Goal: Task Accomplishment & Management: Manage account settings

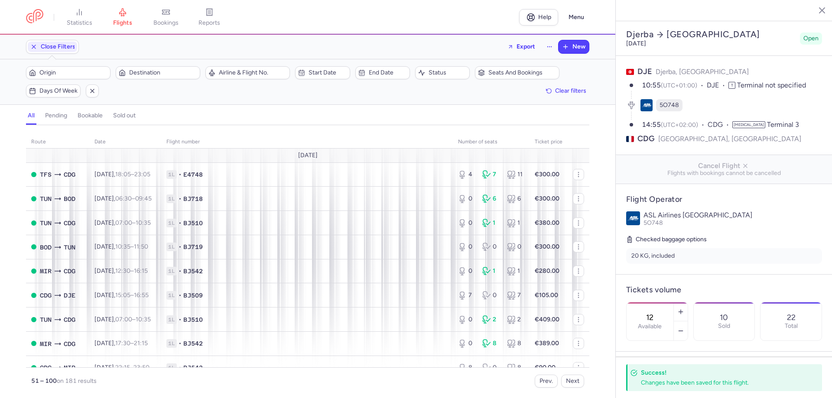
select select "hours"
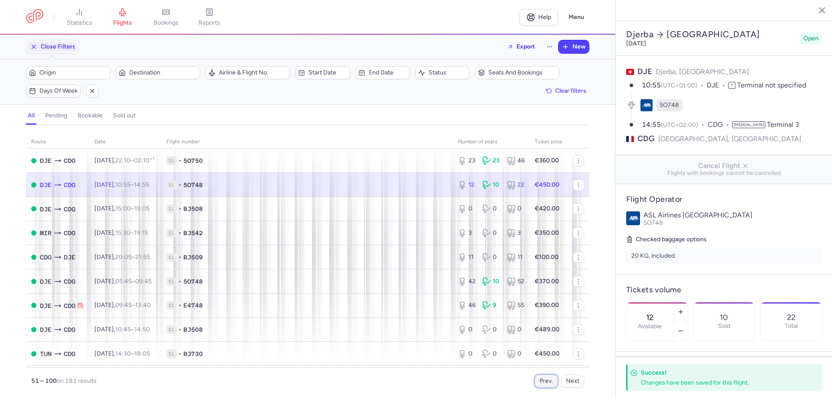
click at [543, 381] on button "Prev." at bounding box center [546, 381] width 23 height 13
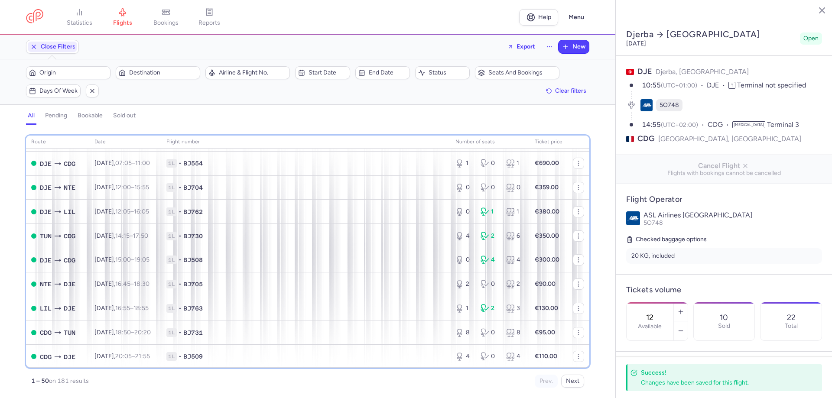
scroll to position [453, 0]
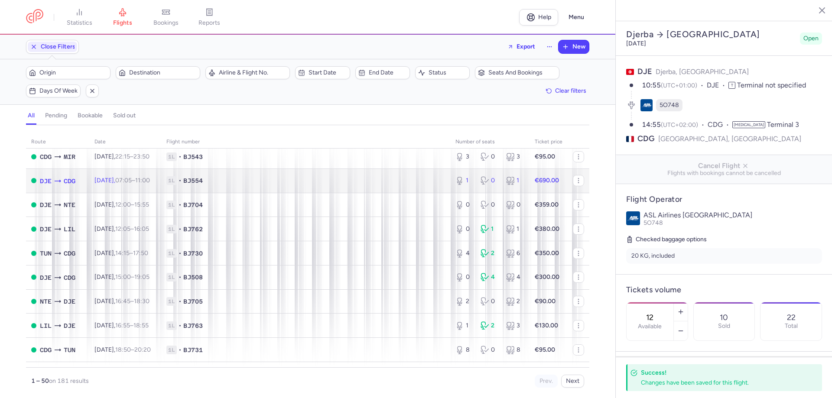
click at [530, 184] on td "€690.00" at bounding box center [549, 181] width 38 height 24
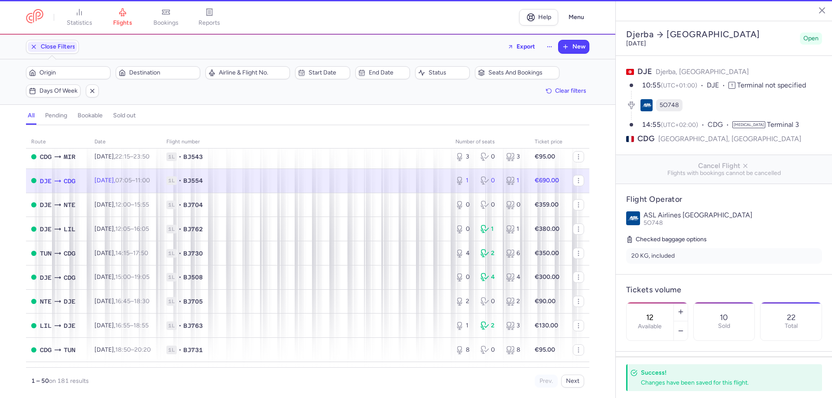
type input "1"
type input "5"
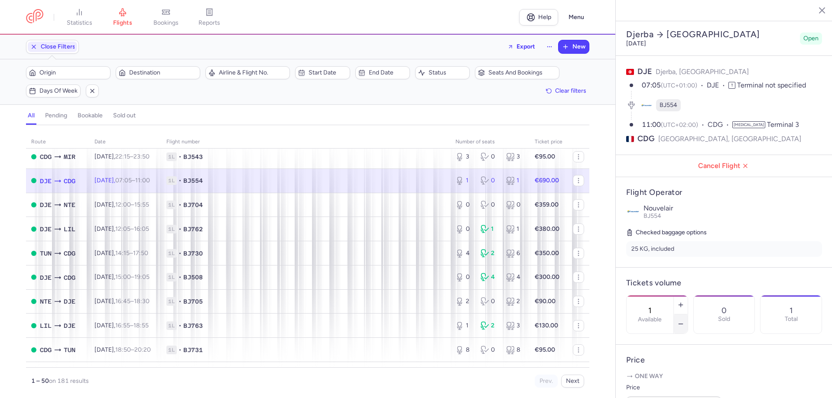
click at [684, 321] on icon "button" at bounding box center [680, 324] width 7 height 7
type input "0"
click at [660, 380] on span "Save changes" at bounding box center [655, 381] width 43 height 8
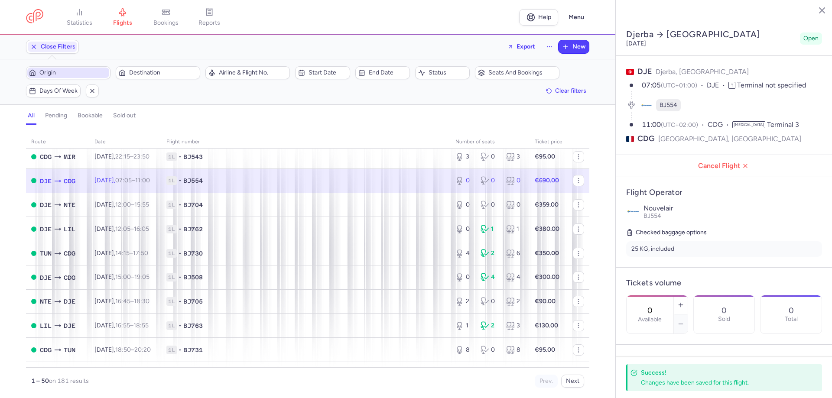
click at [88, 69] on span "Origin" at bounding box center [73, 72] width 68 height 7
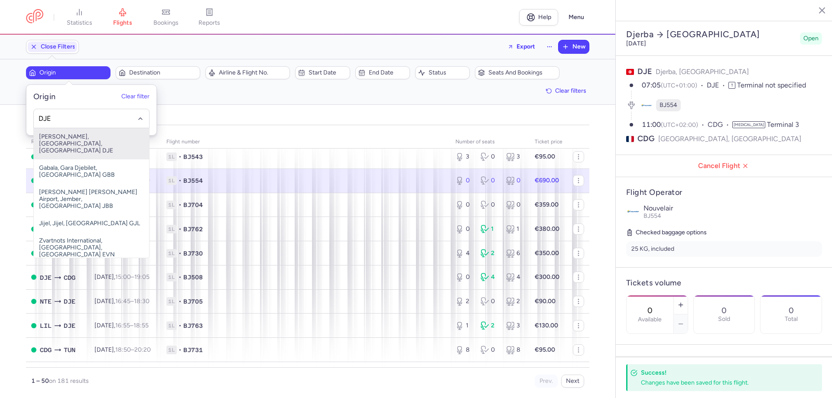
click at [72, 142] on span "[PERSON_NAME], [GEOGRAPHIC_DATA], [GEOGRAPHIC_DATA] DJE" at bounding box center [91, 143] width 115 height 31
type input "DJE"
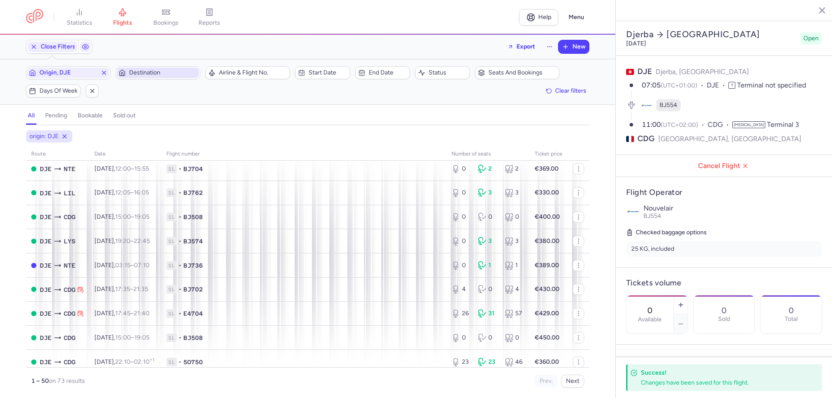
click at [150, 76] on span "Destination" at bounding box center [163, 72] width 68 height 7
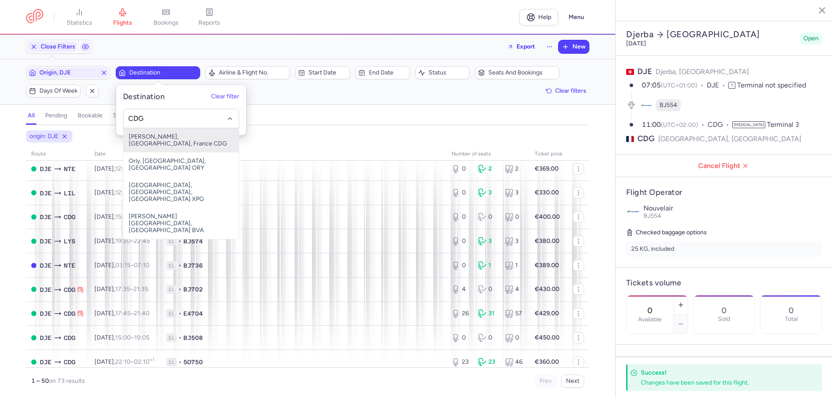
click at [159, 137] on span "[PERSON_NAME], [GEOGRAPHIC_DATA], France CDG" at bounding box center [181, 140] width 115 height 24
type input "CDG"
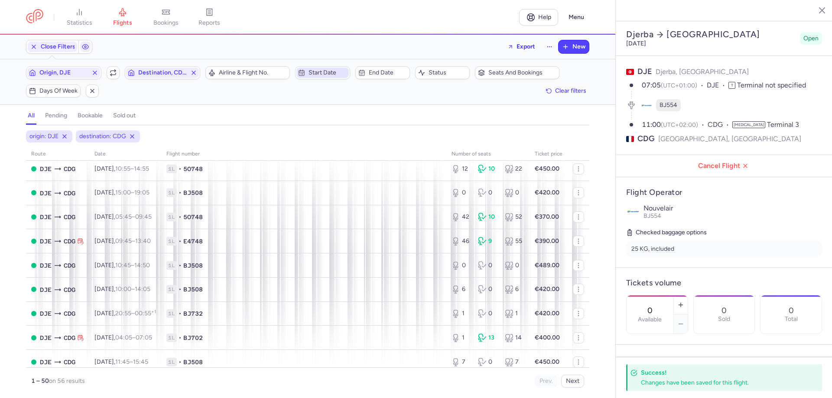
click at [307, 74] on span "Start date" at bounding box center [322, 73] width 52 height 10
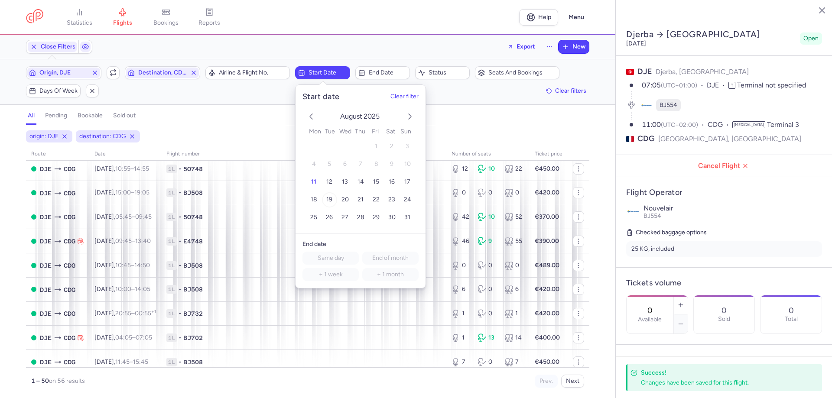
click at [332, 199] on span "19" at bounding box center [329, 199] width 6 height 7
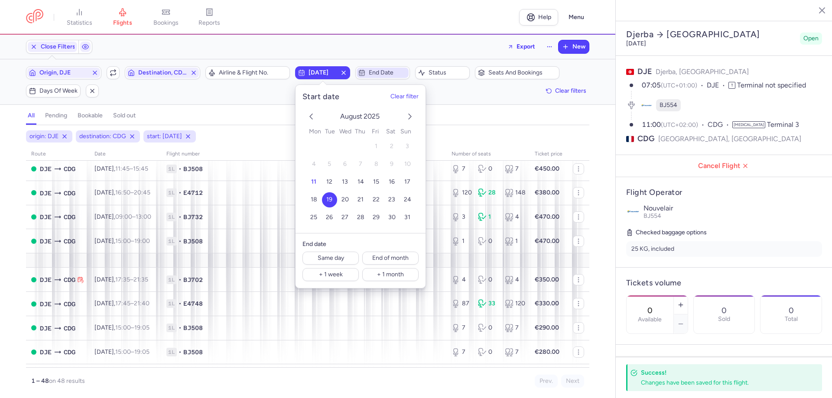
click at [394, 72] on span "End date" at bounding box center [388, 72] width 38 height 7
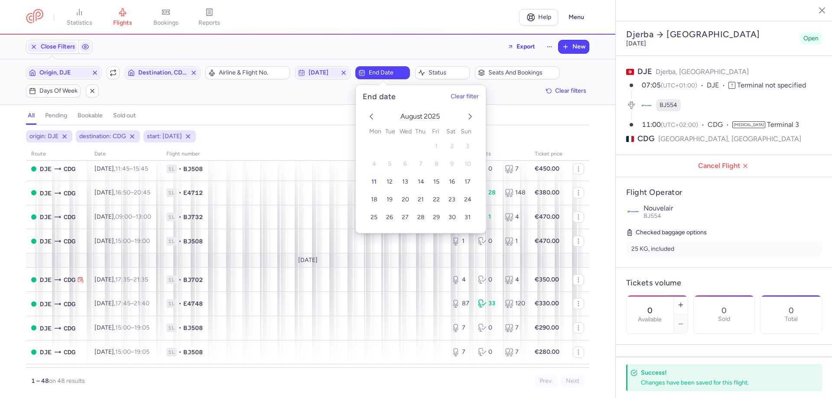
click at [472, 116] on icon "next month" at bounding box center [470, 116] width 10 height 10
click at [371, 146] on button "1" at bounding box center [373, 146] width 15 height 15
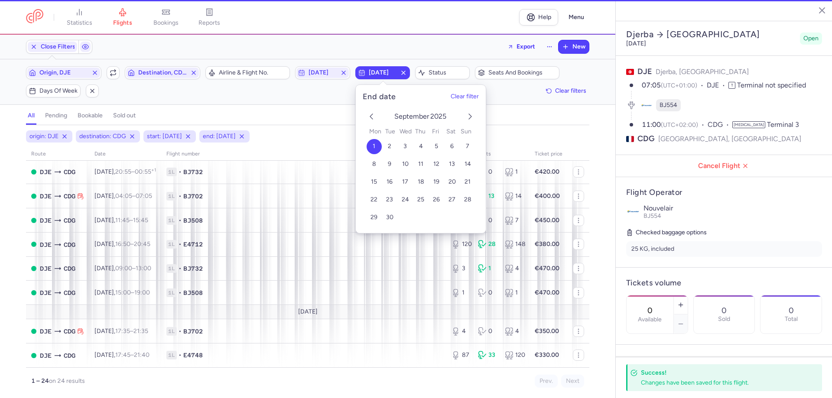
scroll to position [401, 0]
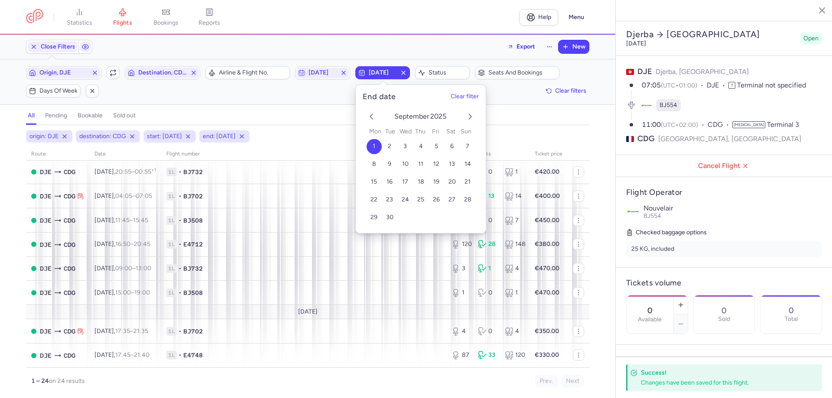
click at [346, 24] on nav "statistics flights bookings reports" at bounding box center [272, 17] width 493 height 19
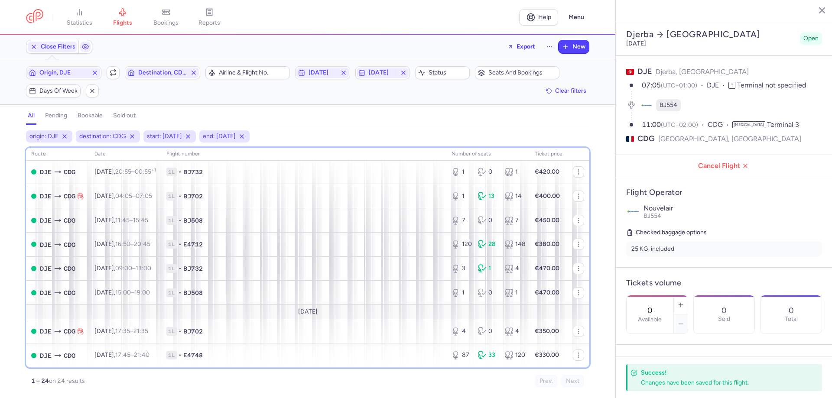
scroll to position [0, 0]
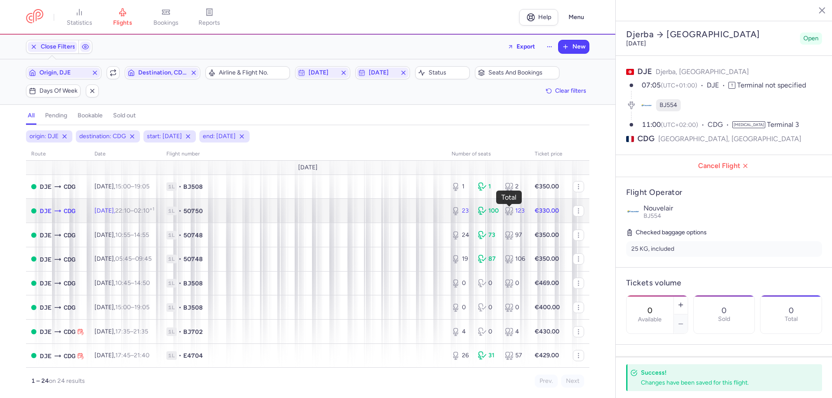
click at [505, 212] on icon at bounding box center [509, 211] width 9 height 9
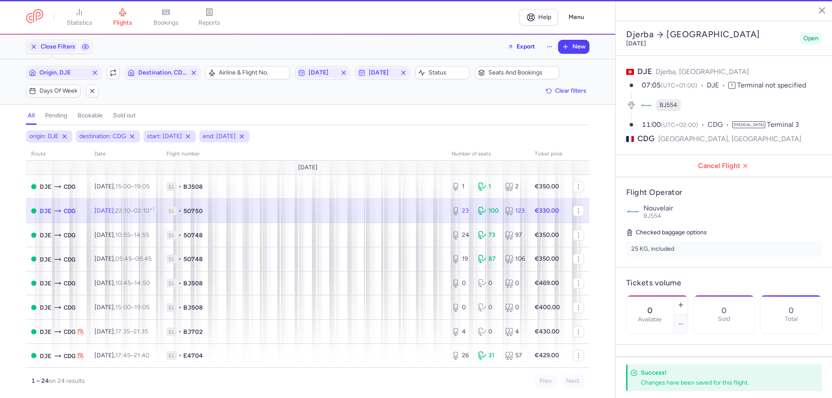
type input "23"
type input "3"
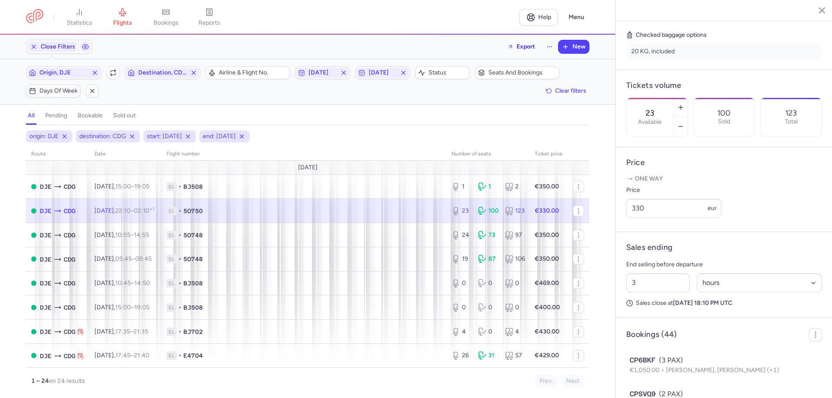
scroll to position [197, 0]
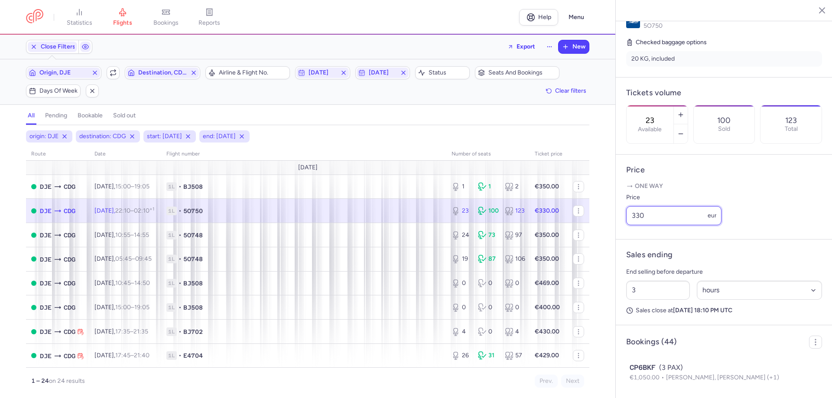
drag, startPoint x: 648, startPoint y: 236, endPoint x: 633, endPoint y: 238, distance: 14.9
click at [633, 225] on input "330" at bounding box center [673, 215] width 95 height 19
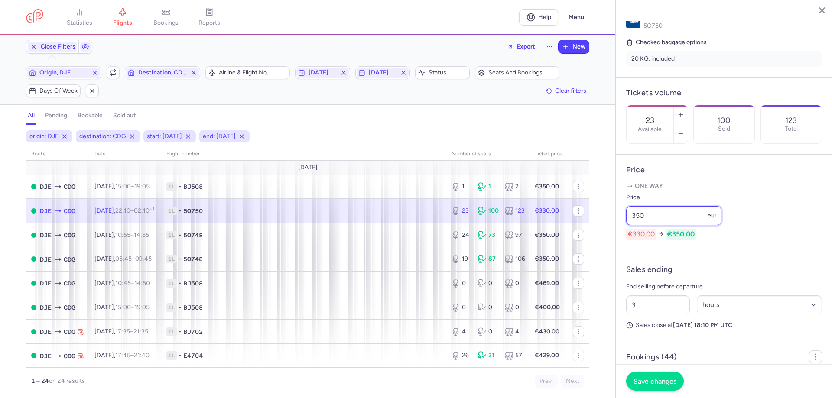
type input "350"
click at [647, 378] on span "Save changes" at bounding box center [655, 381] width 43 height 8
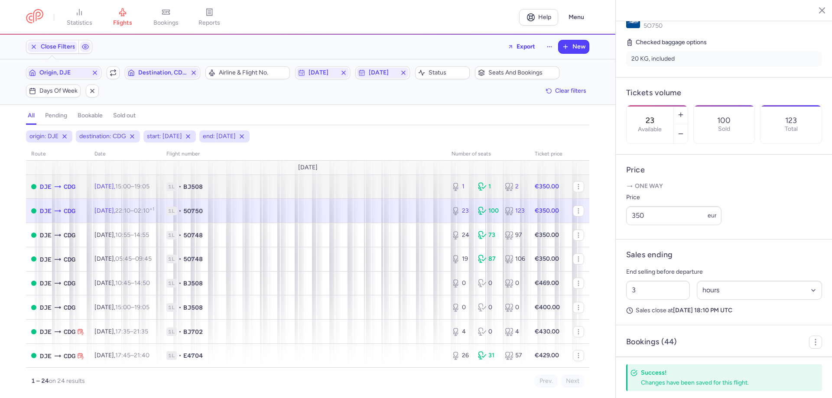
click at [521, 193] on div "1 1 2" at bounding box center [488, 187] width 80 height 16
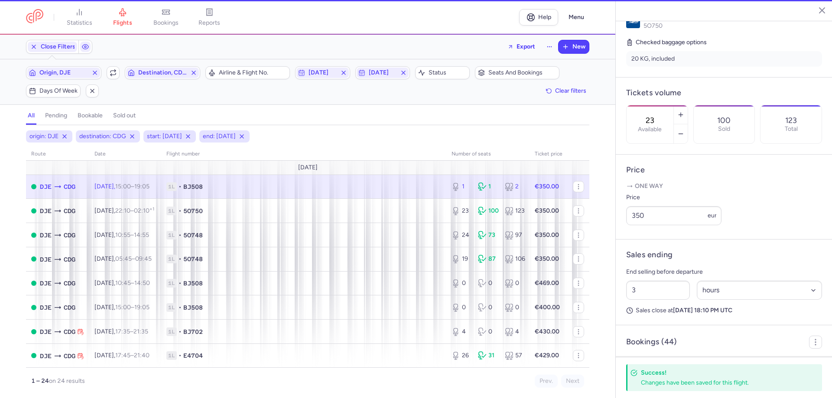
type input "1"
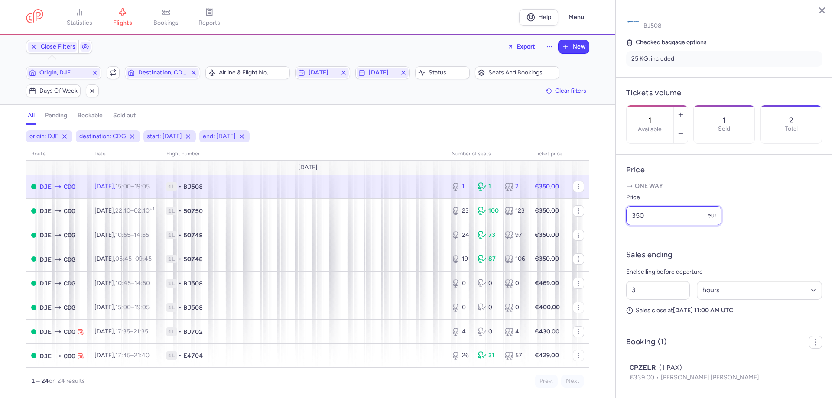
click at [655, 225] on input "350" at bounding box center [673, 215] width 95 height 19
drag, startPoint x: 655, startPoint y: 235, endPoint x: 634, endPoint y: 240, distance: 21.3
click at [634, 225] on input "350" at bounding box center [673, 215] width 95 height 19
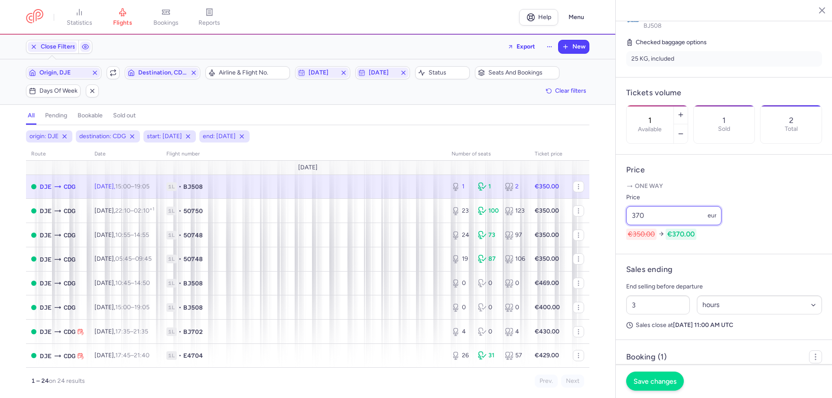
type input "370"
click at [649, 383] on span "Save changes" at bounding box center [655, 381] width 43 height 8
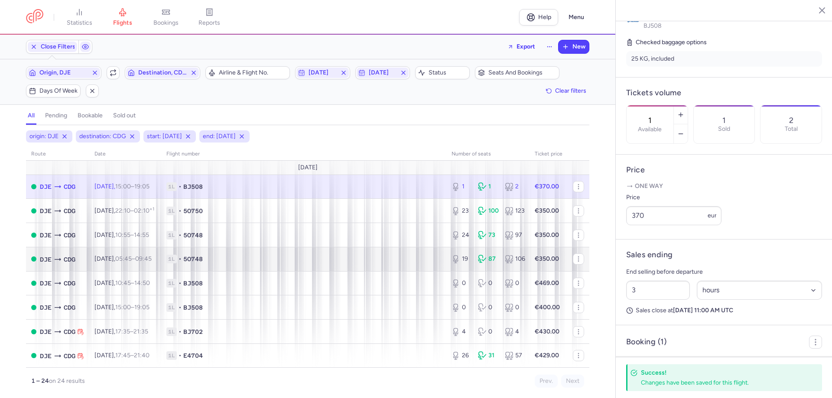
click at [481, 0] on body "statistics flights bookings reports Help Menu Close Filters Export New Filters …" at bounding box center [416, 0] width 832 height 0
click at [552, 262] on strong "€350.00" at bounding box center [547, 258] width 24 height 7
click at [540, 256] on strong "€350.00" at bounding box center [547, 258] width 24 height 7
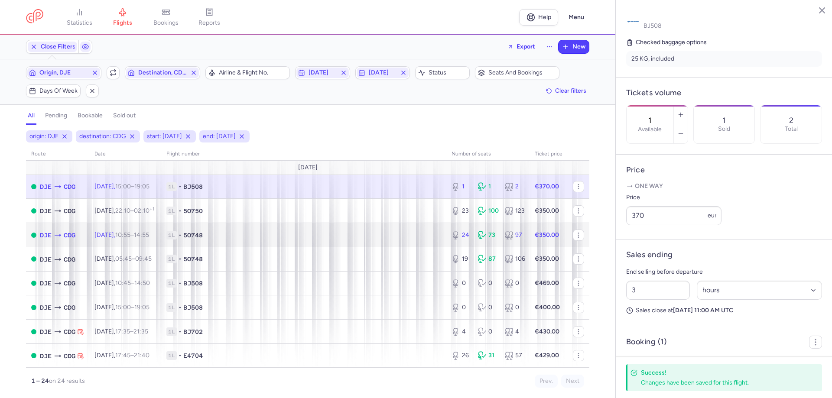
click at [544, 231] on strong "€350.00" at bounding box center [547, 234] width 24 height 7
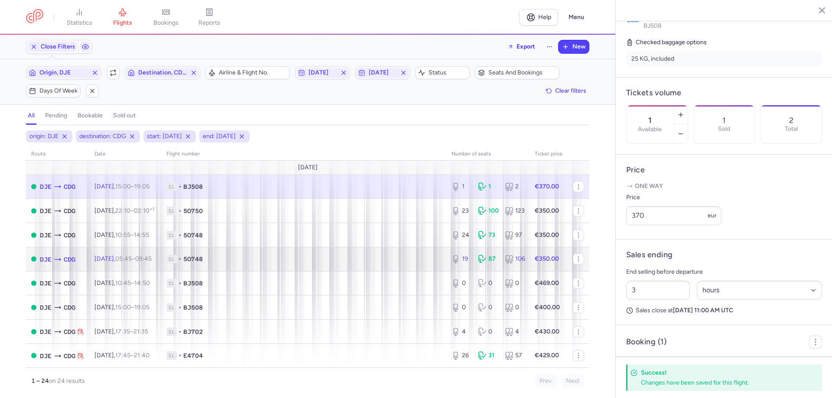
click at [542, 262] on strong "€350.00" at bounding box center [547, 258] width 24 height 7
click at [530, 267] on td "€350.00" at bounding box center [549, 259] width 38 height 24
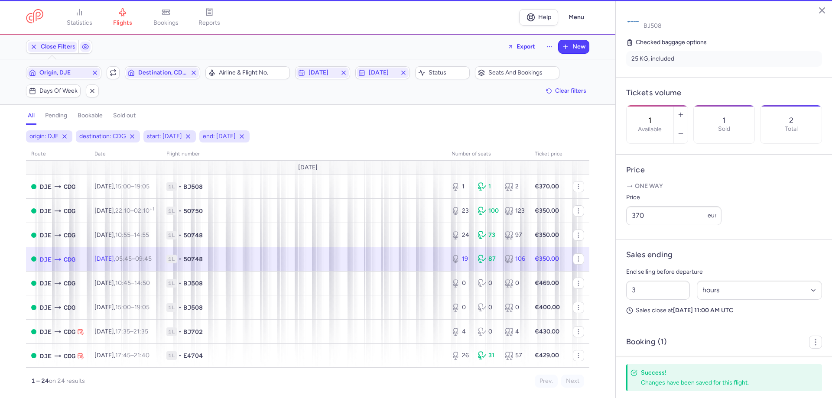
type input "19"
type input "5"
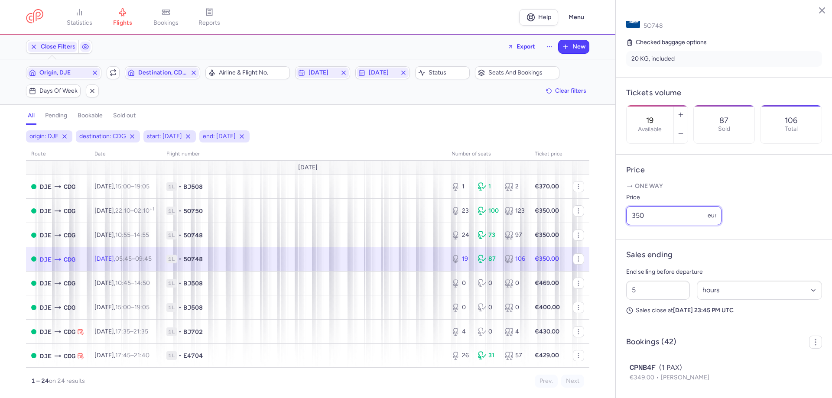
drag, startPoint x: 650, startPoint y: 239, endPoint x: 637, endPoint y: 239, distance: 12.1
click at [637, 225] on input "350" at bounding box center [673, 215] width 95 height 19
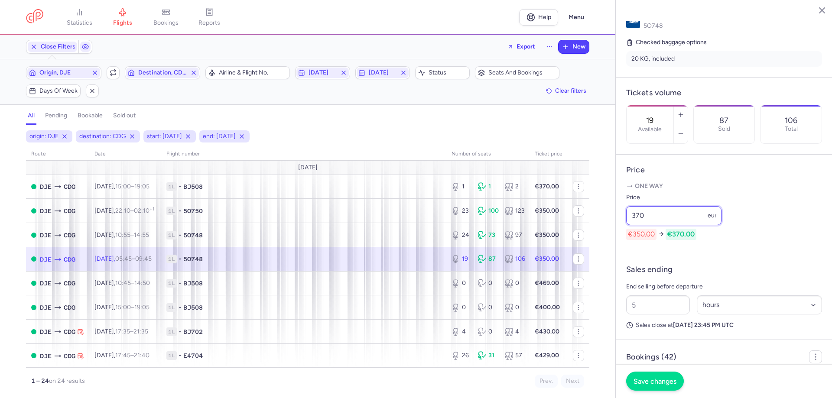
type input "370"
click at [660, 384] on span "Save changes" at bounding box center [655, 381] width 43 height 8
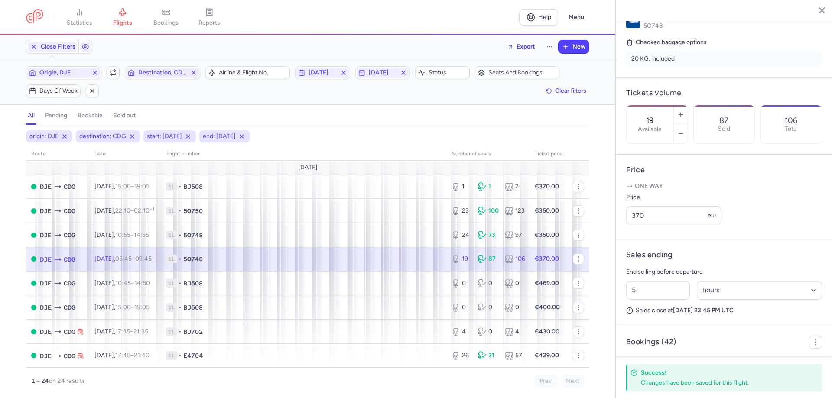
click at [591, 348] on div "origin: DJE destination: CDG start: [DATE] end: [DATE] route date Flight number…" at bounding box center [307, 264] width 615 height 268
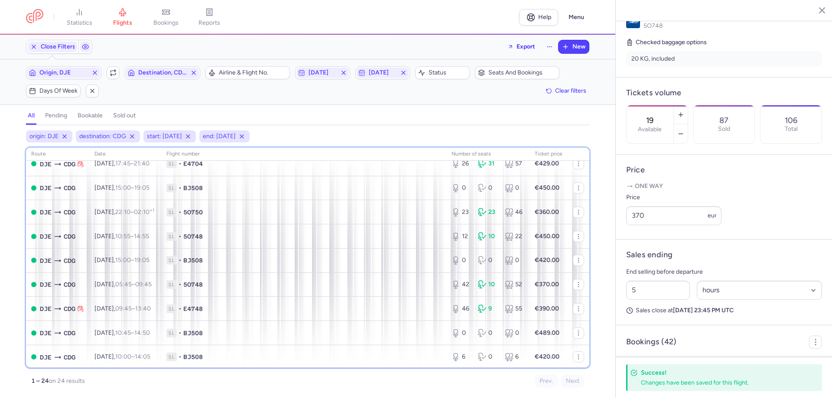
scroll to position [384, 0]
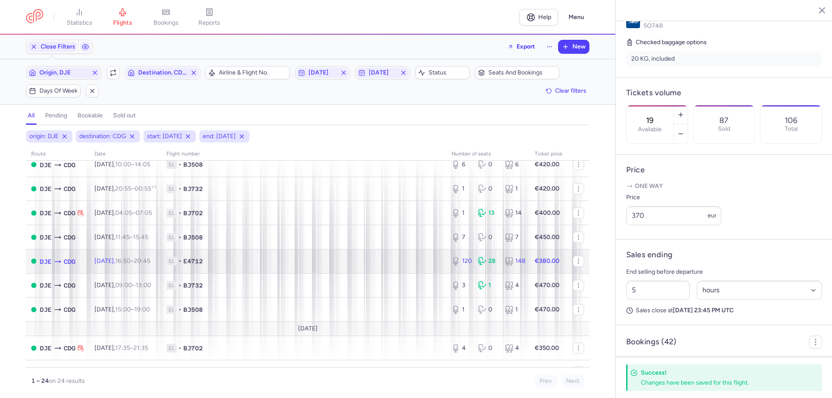
click at [429, 263] on span "1L • E4712" at bounding box center [303, 261] width 275 height 9
type input "120"
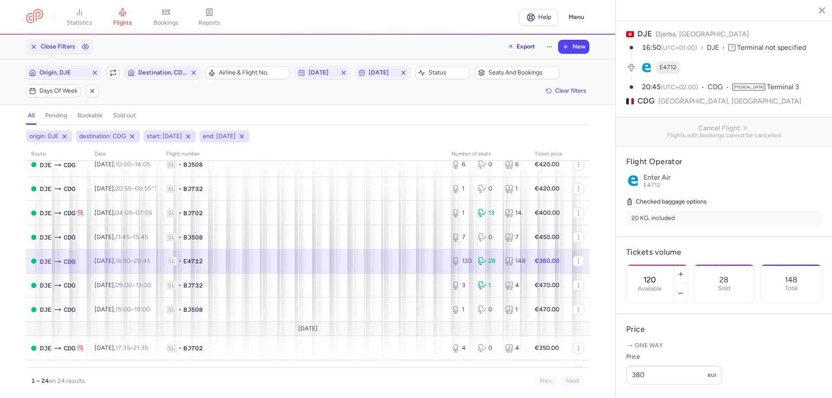
scroll to position [39, 0]
click at [824, 147] on article "Flight Operator Enter Air E4712 Checked baggage options 20 KG, included" at bounding box center [724, 190] width 217 height 90
